Goal: Entertainment & Leisure: Consume media (video, audio)

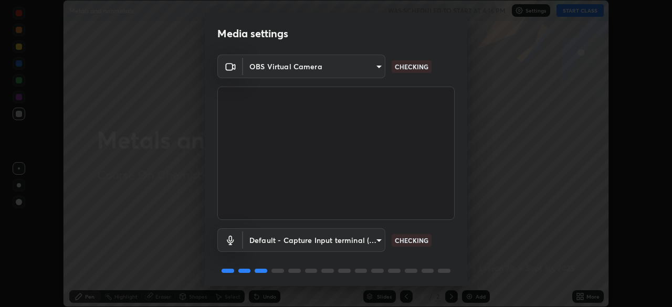
scroll to position [37, 0]
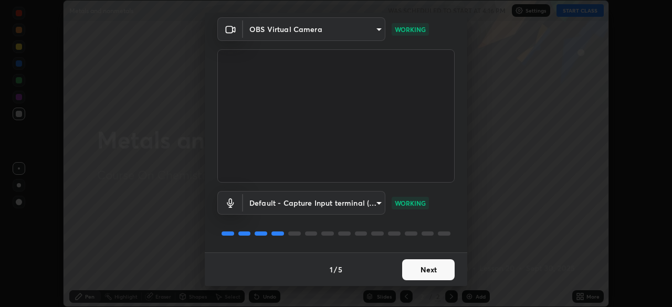
click at [436, 271] on button "Next" at bounding box center [428, 269] width 53 height 21
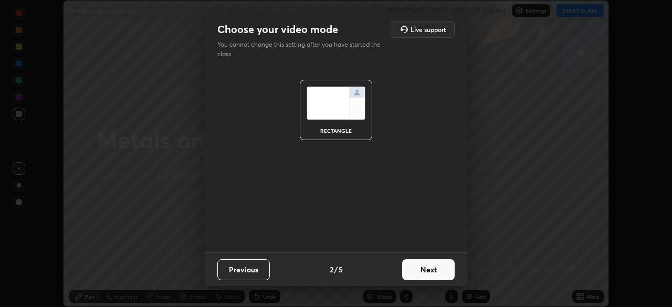
scroll to position [0, 0]
click at [440, 274] on button "Next" at bounding box center [428, 269] width 53 height 21
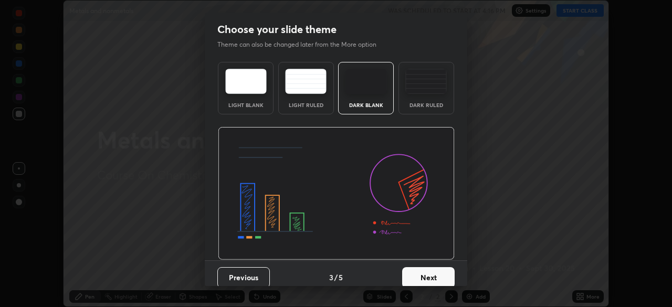
click at [446, 272] on button "Next" at bounding box center [428, 277] width 53 height 21
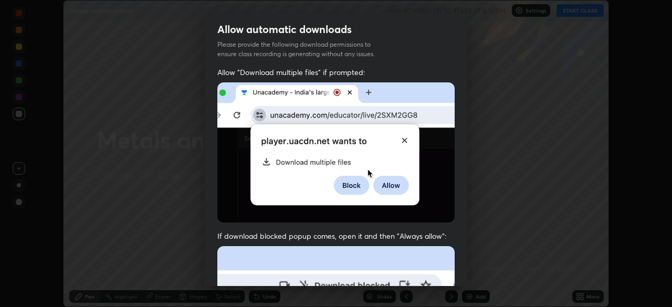
click at [453, 275] on div "Allow "Download multiple files" if prompted: If download blocked popup comes, o…" at bounding box center [336, 288] width 263 height 442
click at [458, 272] on div "Allow "Download multiple files" if prompted: If download blocked popup comes, o…" at bounding box center [336, 288] width 263 height 442
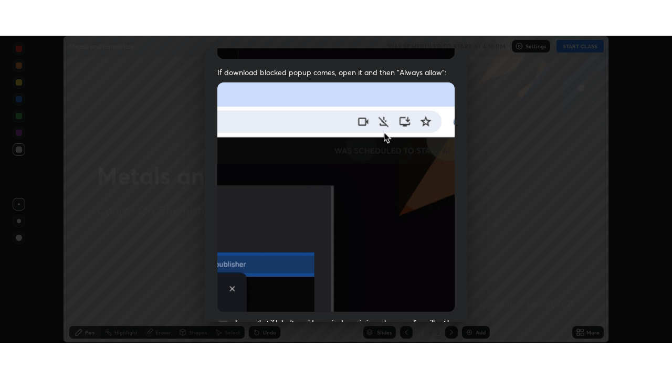
scroll to position [252, 0]
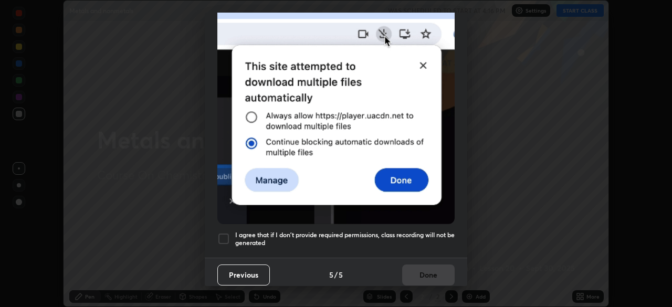
click at [435, 232] on h5 "I agree that if I don't provide required permissions, class recording will not …" at bounding box center [345, 239] width 220 height 16
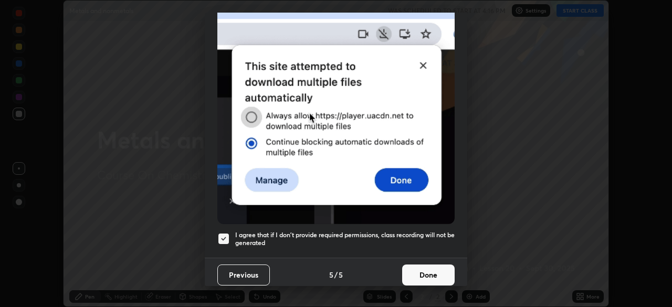
click at [440, 271] on button "Done" at bounding box center [428, 275] width 53 height 21
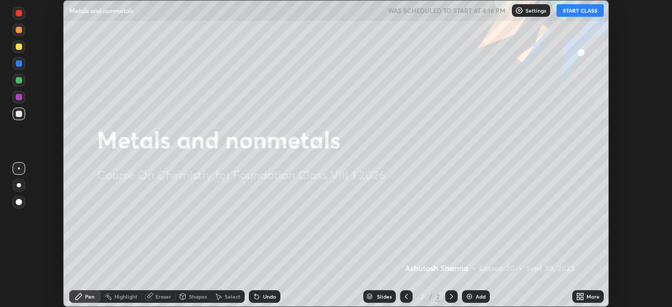
click at [578, 297] on icon at bounding box center [580, 297] width 8 height 8
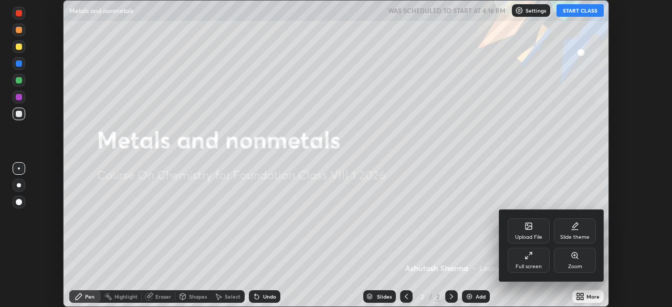
click at [526, 266] on div "Full screen" at bounding box center [529, 266] width 26 height 5
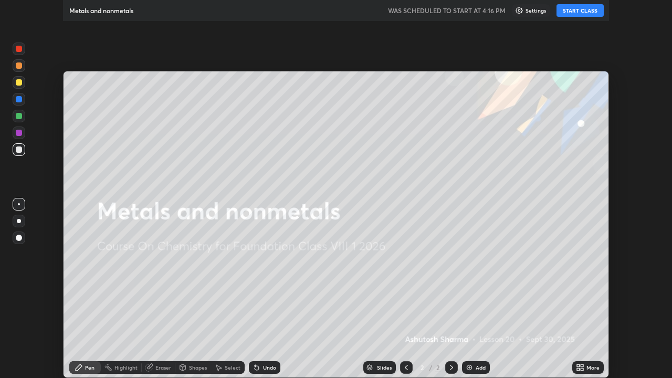
scroll to position [378, 672]
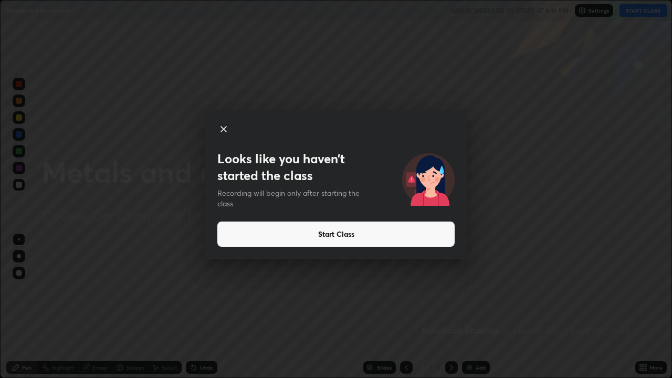
click at [385, 237] on button "Start Class" at bounding box center [335, 234] width 237 height 25
